Goal: Check status: Check status

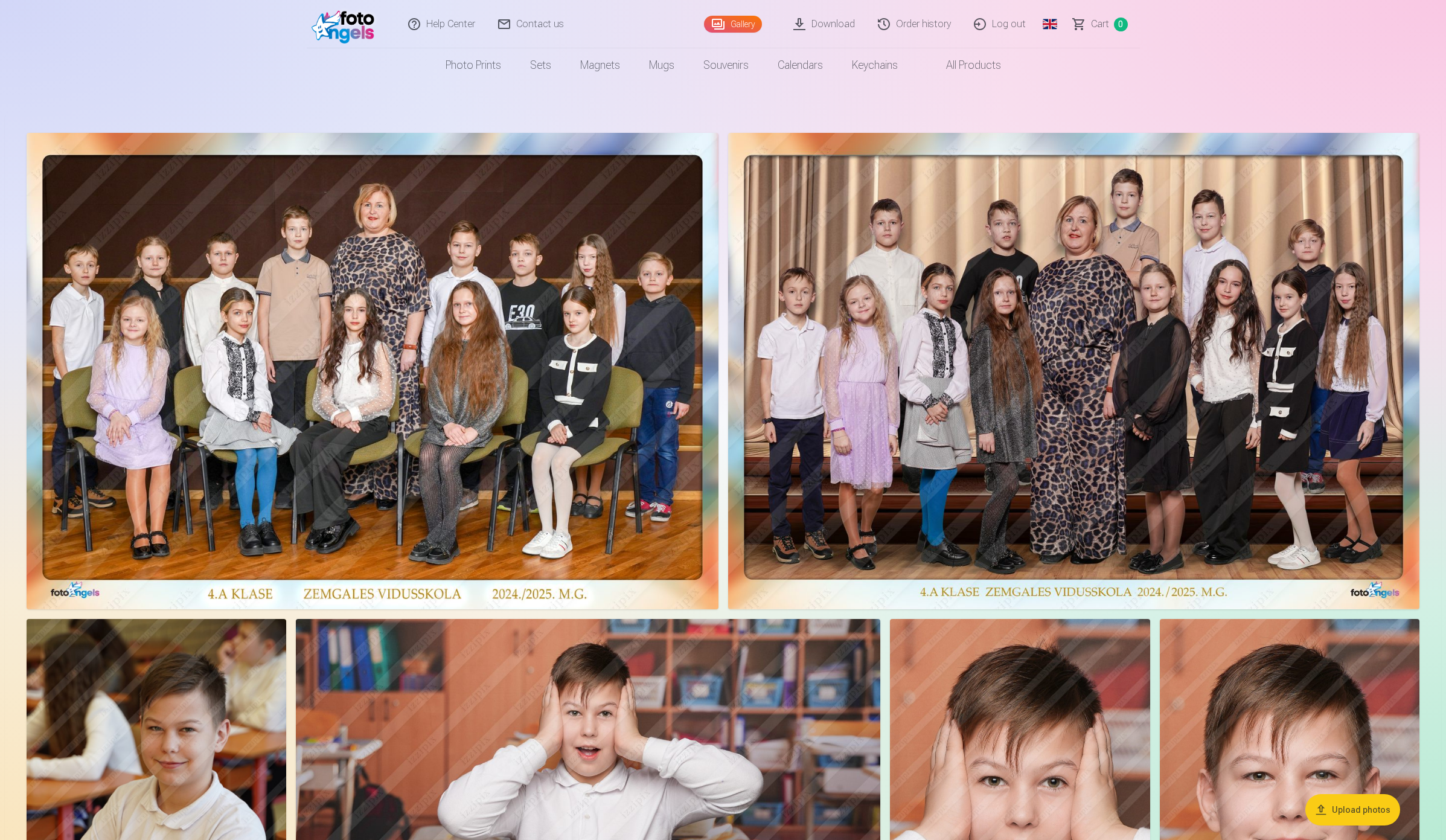
click at [916, 26] on link "Order history" at bounding box center [916, 24] width 96 height 48
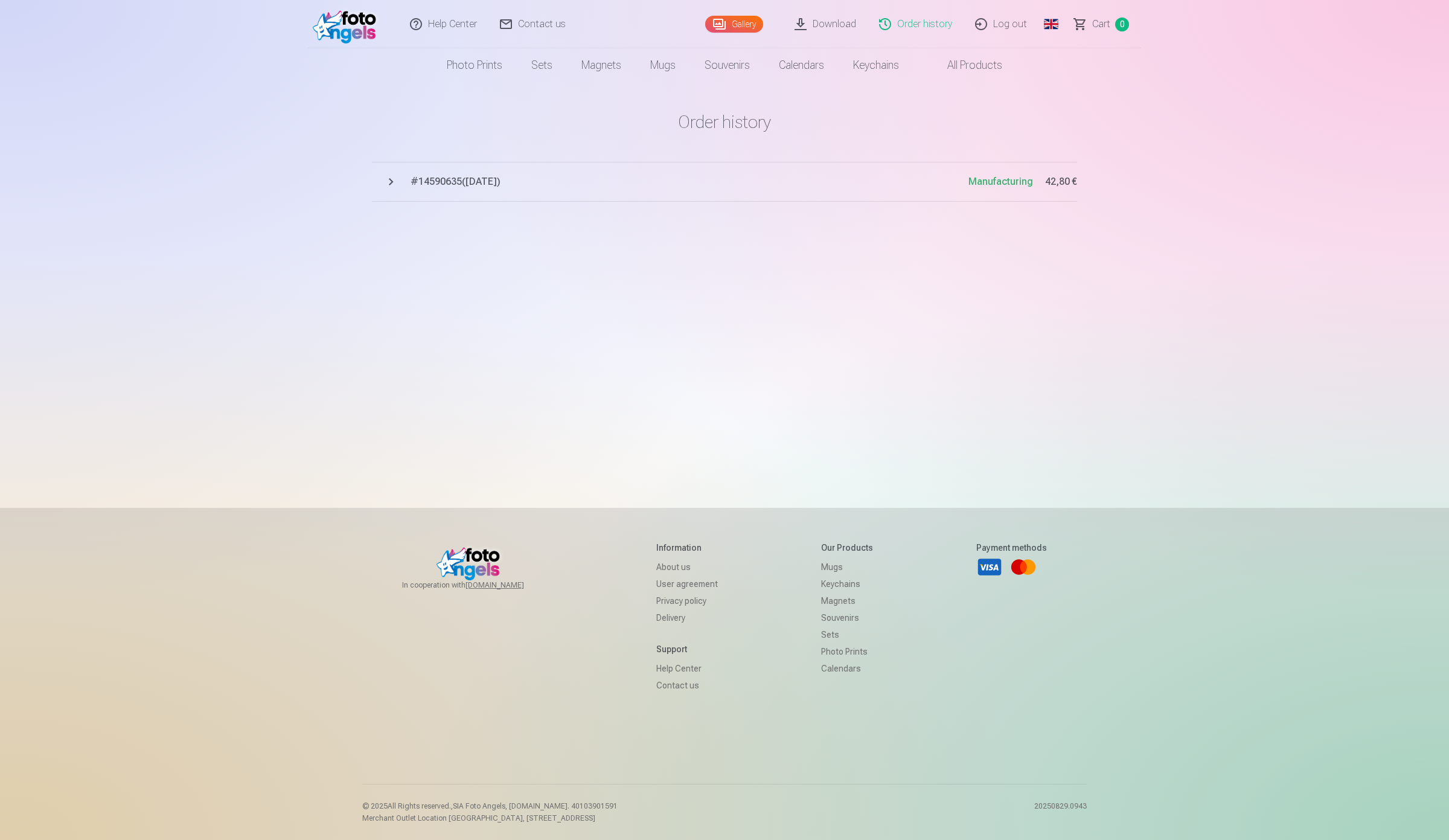
drag, startPoint x: 936, startPoint y: 181, endPoint x: 1029, endPoint y: 180, distance: 93.0
click at [1029, 180] on button "# 14590635 ( [DATE] ) Manufacturing 42,80 €" at bounding box center [724, 182] width 705 height 40
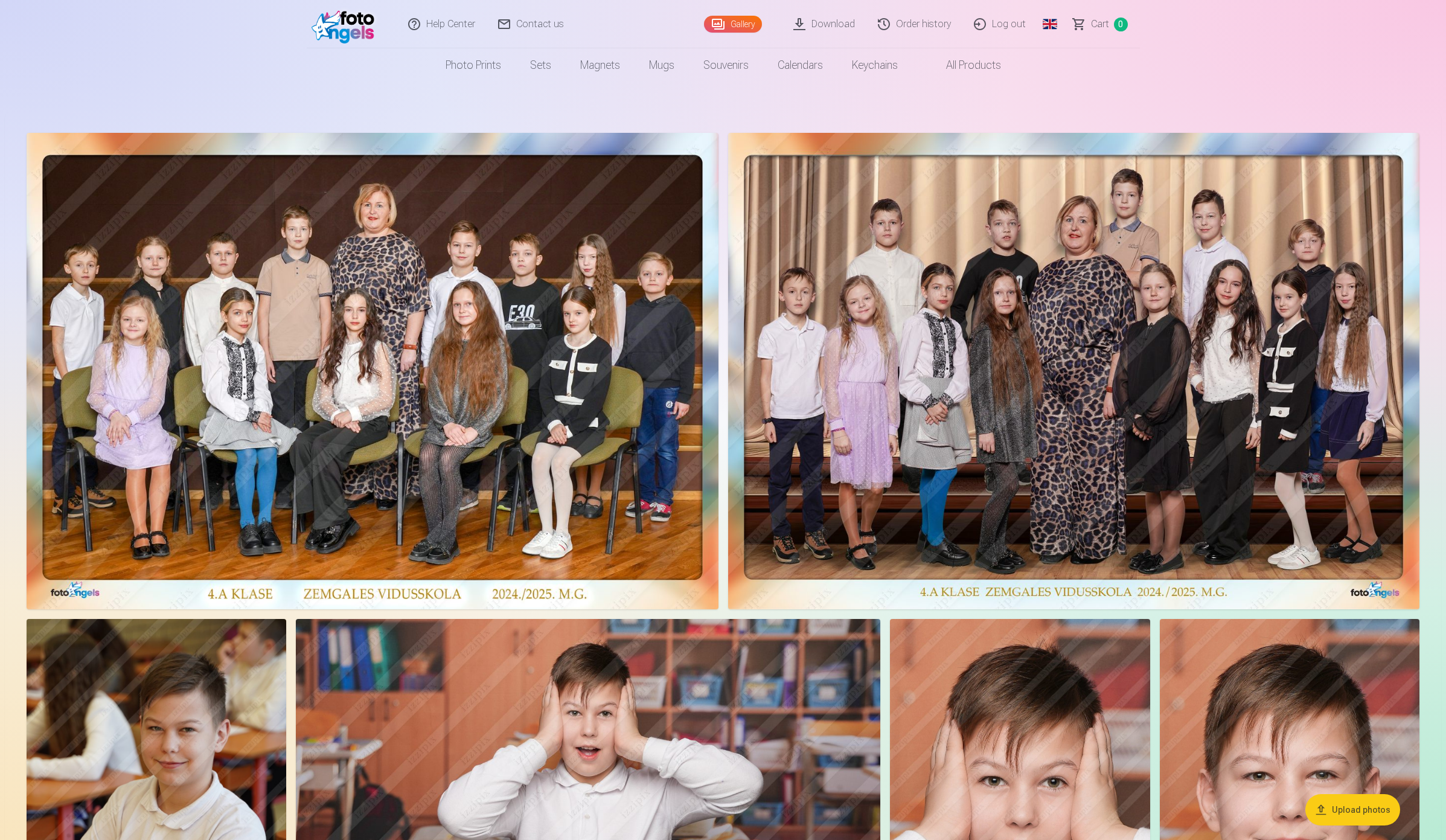
click at [928, 22] on link "Order history" at bounding box center [916, 24] width 96 height 48
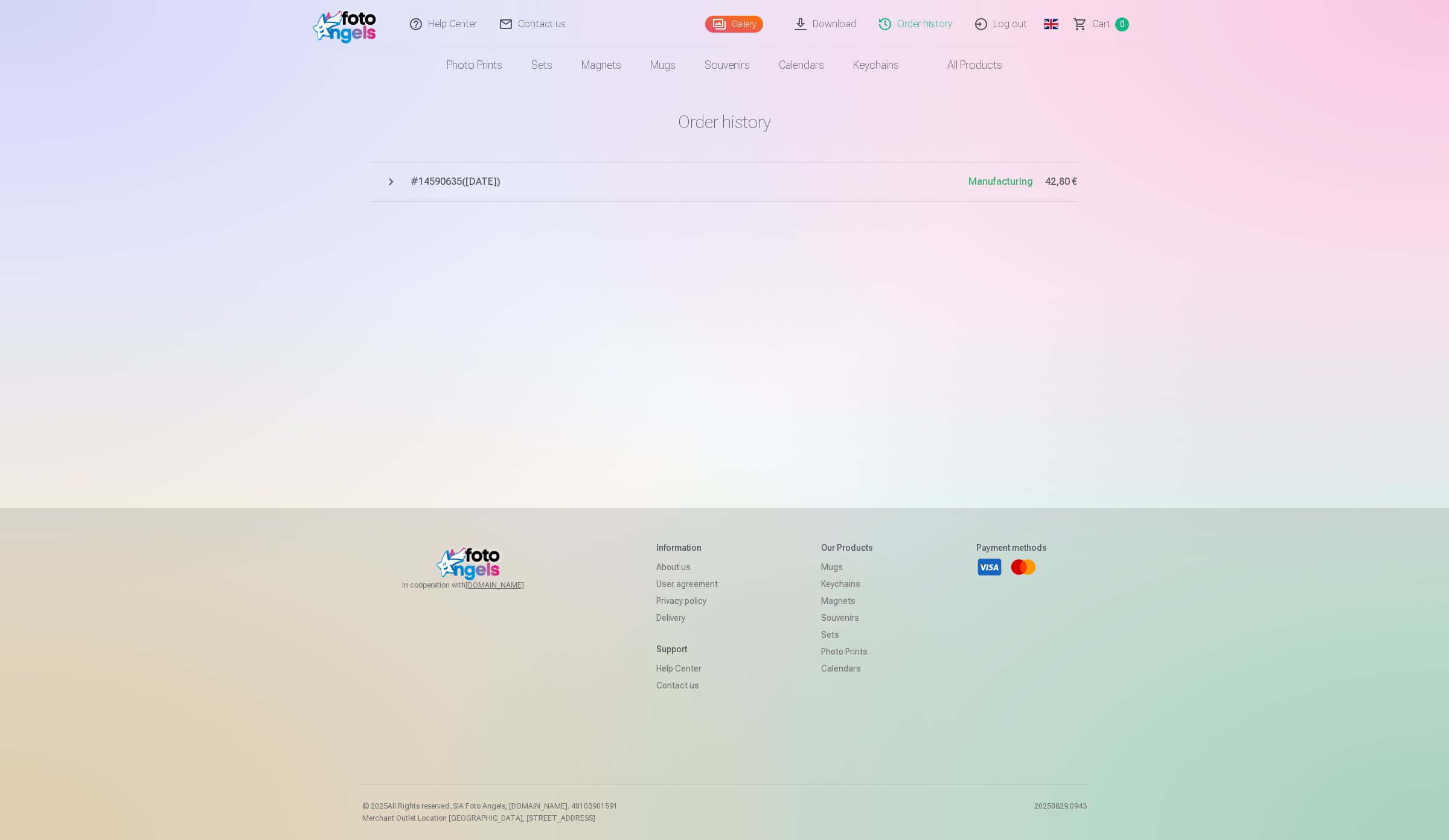
click at [390, 181] on button "# 14590635 ( [DATE] ) Manufacturing 42,80 €" at bounding box center [724, 182] width 705 height 40
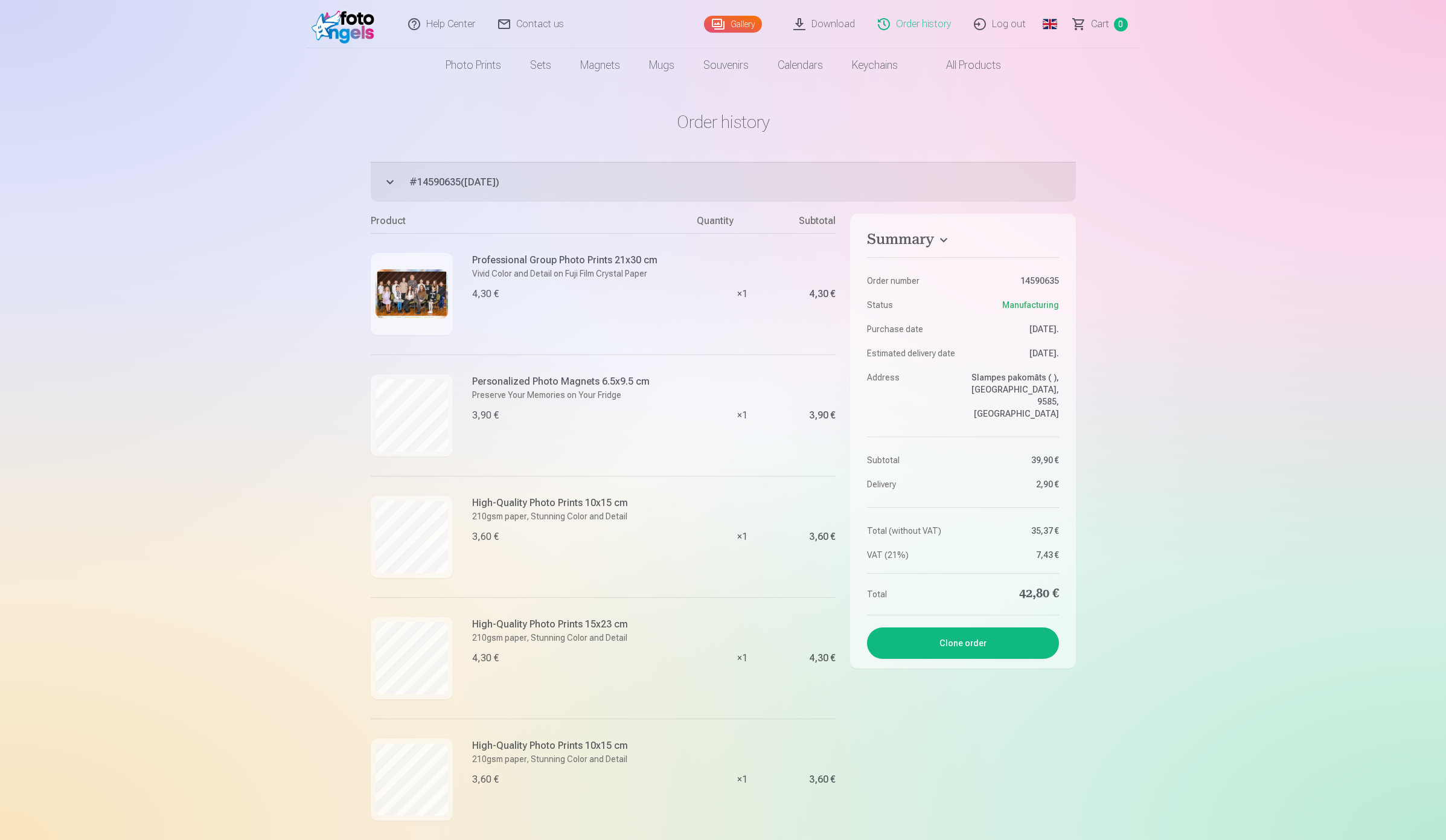
click at [831, 27] on link "Download" at bounding box center [825, 24] width 85 height 48
